Goal: Use online tool/utility: Use online tool/utility

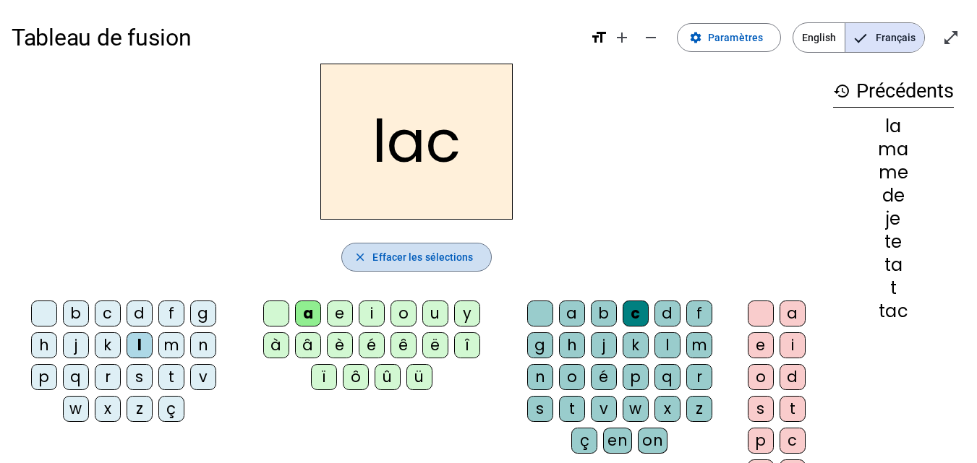
click at [437, 268] on span "button" at bounding box center [416, 257] width 148 height 35
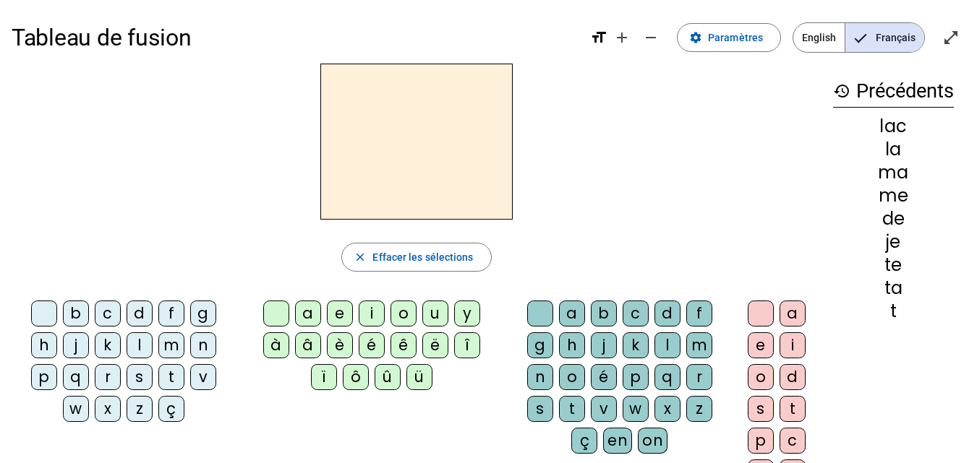
click at [171, 369] on div "t" at bounding box center [171, 377] width 26 height 26
click at [304, 320] on div "a" at bounding box center [308, 314] width 26 height 26
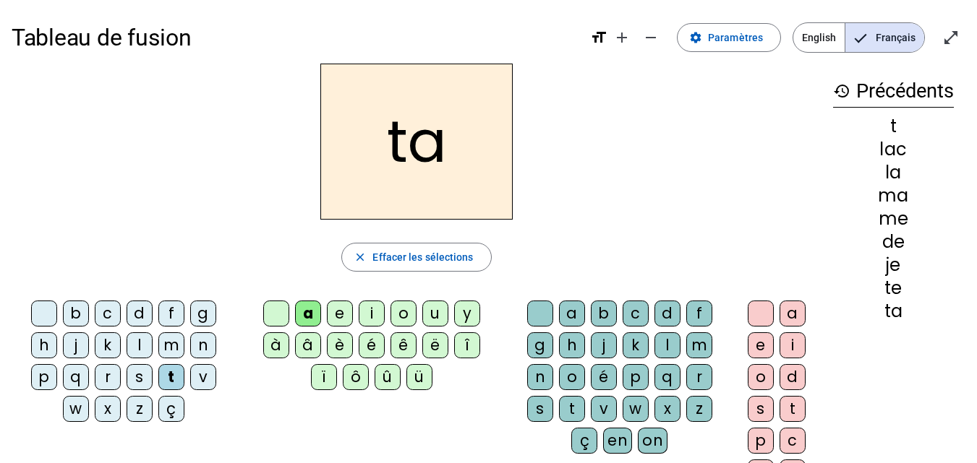
click at [643, 312] on div "c" at bounding box center [635, 314] width 26 height 26
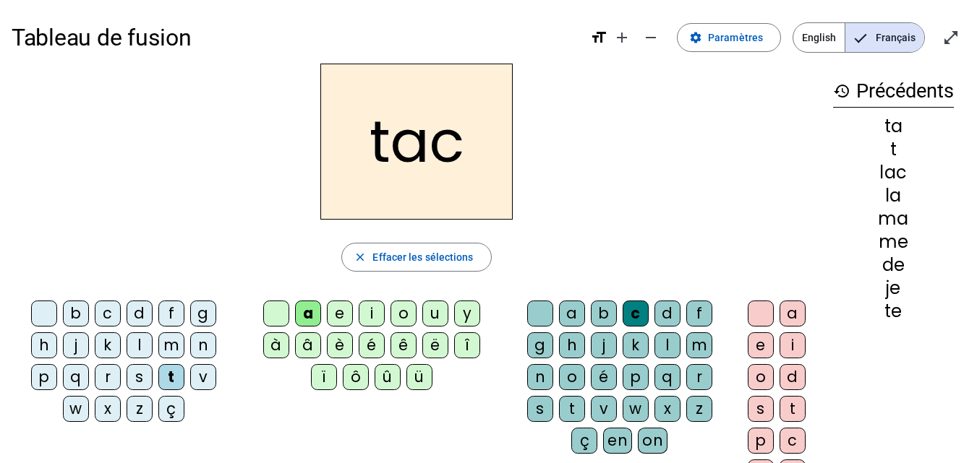
click at [629, 314] on div "c" at bounding box center [635, 314] width 26 height 26
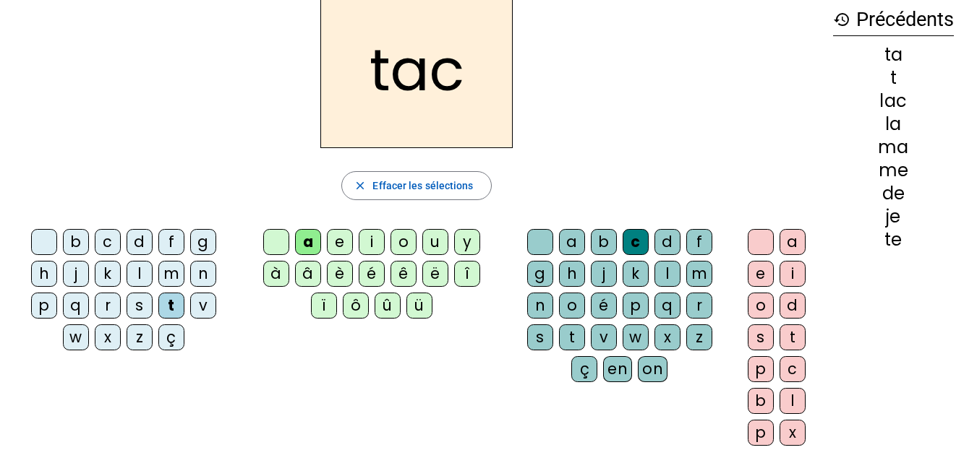
scroll to position [72, 0]
click at [419, 192] on span "Effacer les sélections" at bounding box center [422, 184] width 100 height 17
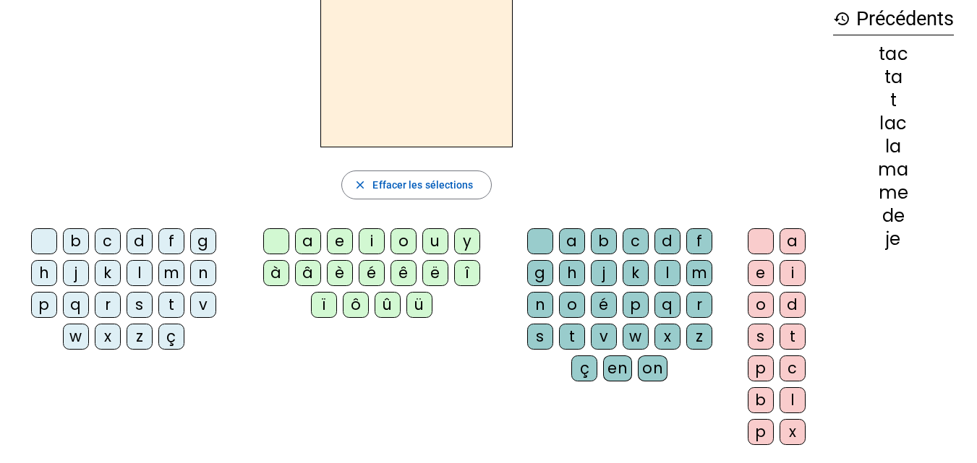
click at [180, 308] on div "t" at bounding box center [171, 305] width 26 height 26
click at [312, 239] on div "a" at bounding box center [308, 241] width 26 height 26
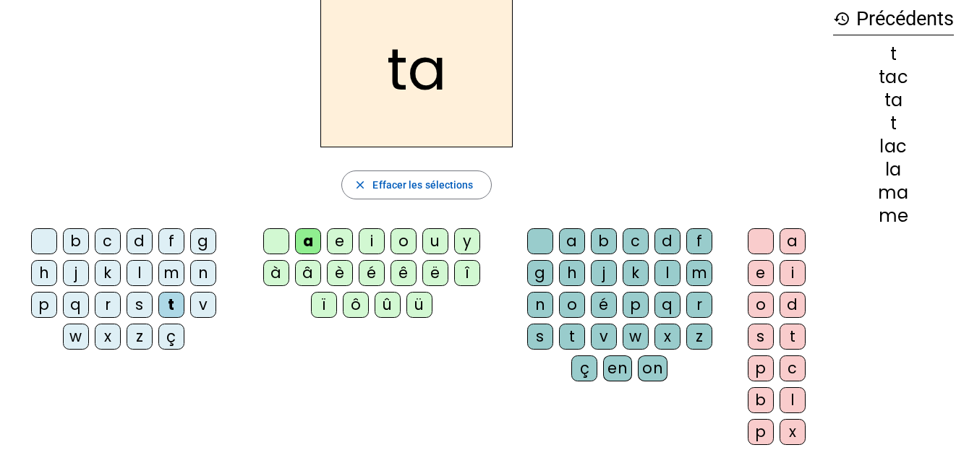
click at [336, 238] on div "e" at bounding box center [340, 241] width 26 height 26
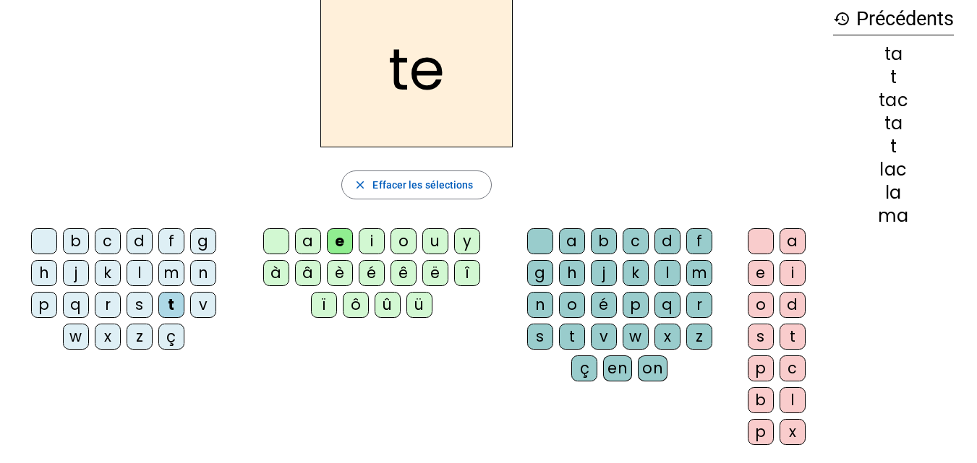
click at [74, 277] on div "j" at bounding box center [76, 273] width 26 height 26
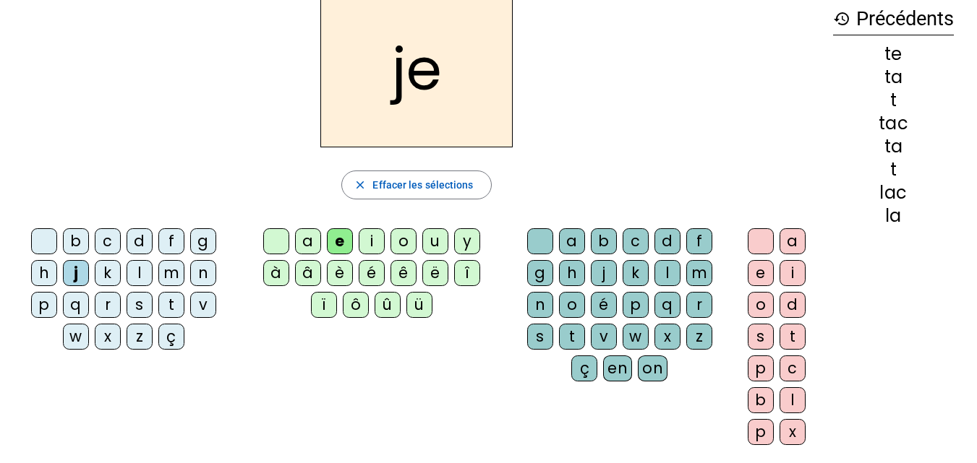
click at [142, 249] on div "d" at bounding box center [139, 241] width 26 height 26
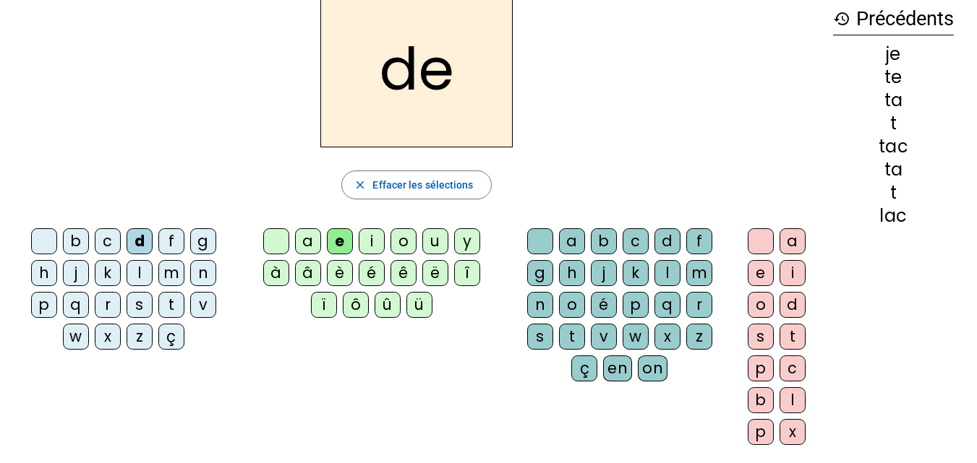
click at [173, 267] on div "m" at bounding box center [171, 273] width 26 height 26
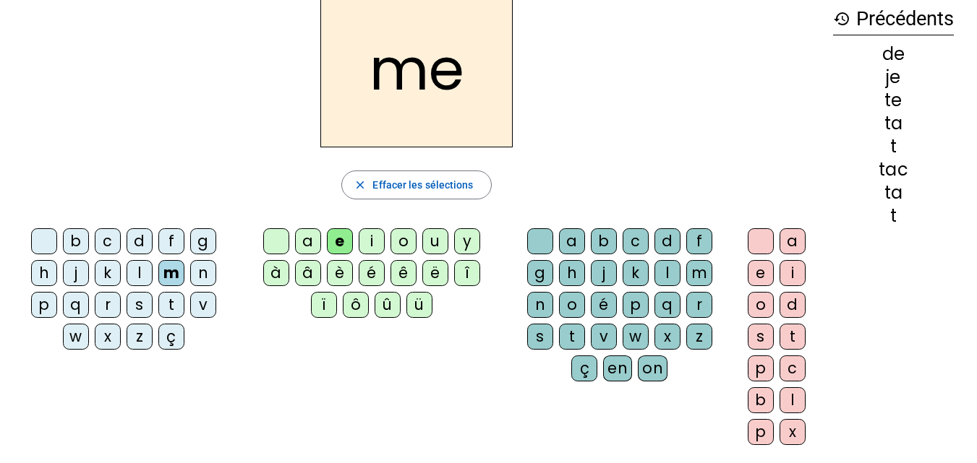
click at [315, 234] on div "a" at bounding box center [308, 241] width 26 height 26
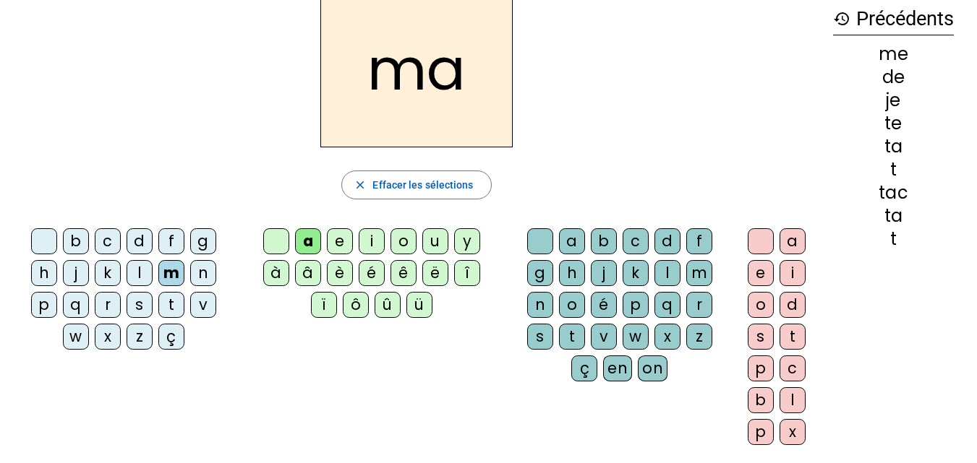
click at [138, 279] on div "l" at bounding box center [139, 273] width 26 height 26
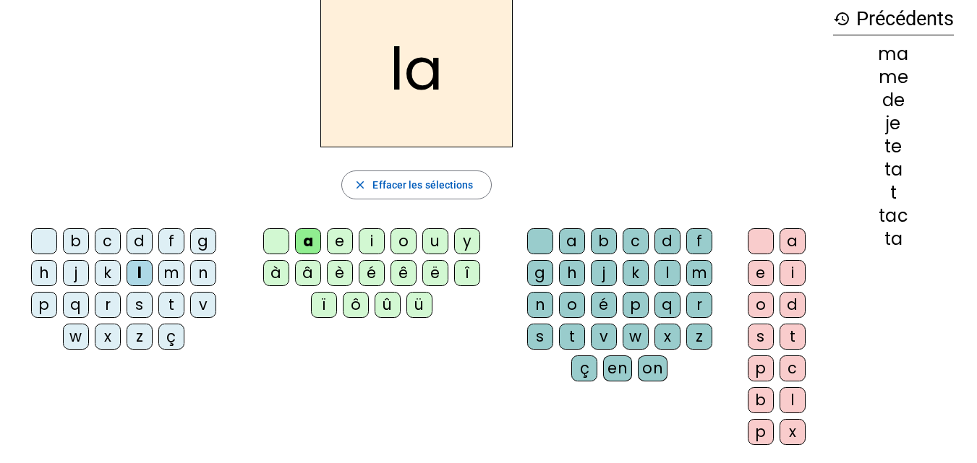
click at [633, 244] on div "c" at bounding box center [635, 241] width 26 height 26
